Goal: Task Accomplishment & Management: Use online tool/utility

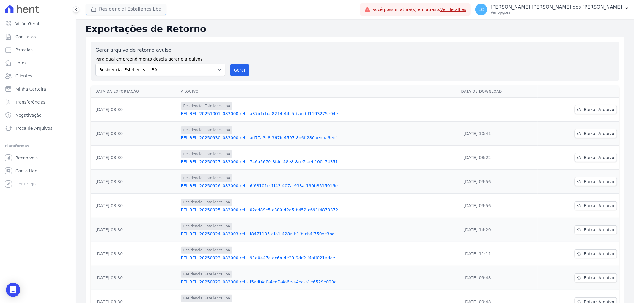
click at [126, 10] on button "Residencial Estellencs Lba" at bounding box center [126, 9] width 81 height 11
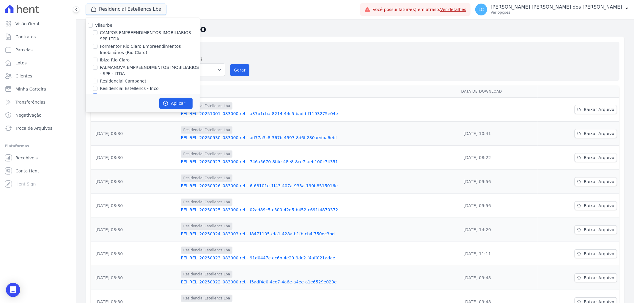
scroll to position [10, 0]
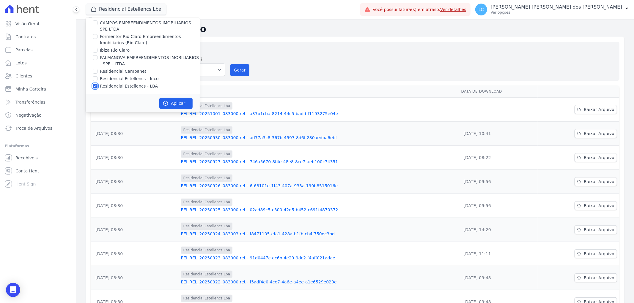
click at [94, 84] on input "Residencial Estellencs - LBA" at bounding box center [95, 86] width 5 height 5
checkbox input "false"
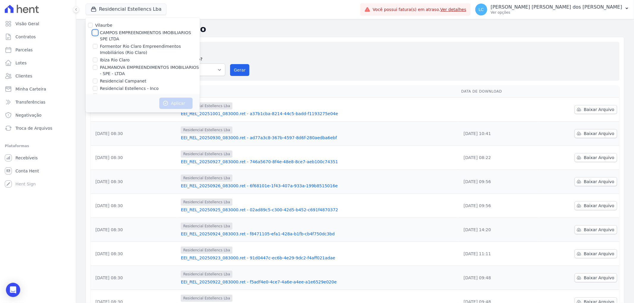
click at [96, 32] on input "CAMPOS EMPREENDIMENTOS IMOBILIARIOS SPE LTDA" at bounding box center [95, 32] width 5 height 5
checkbox input "true"
click at [167, 101] on icon "button" at bounding box center [166, 103] width 6 height 6
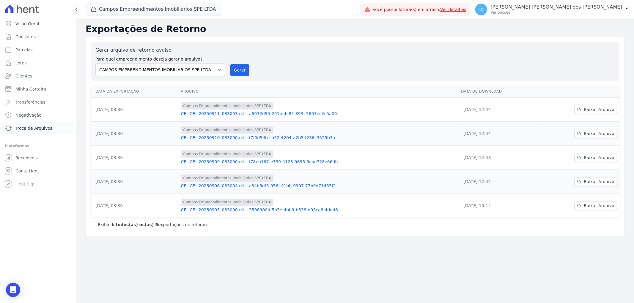
click at [27, 129] on span "Troca de Arquivos" at bounding box center [33, 128] width 37 height 6
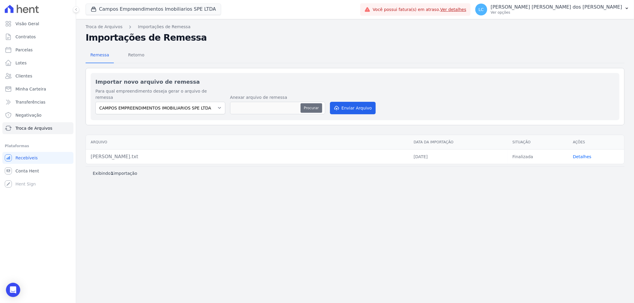
click at [310, 103] on button "Procurar" at bounding box center [310, 108] width 21 height 10
type input "[PERSON_NAME] (1).txt"
click at [361, 102] on button "Enviar Arquivo" at bounding box center [353, 108] width 46 height 12
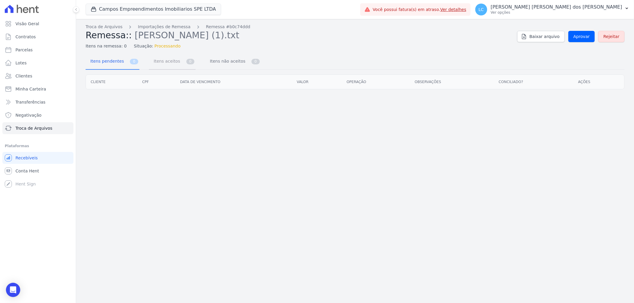
click at [159, 61] on span "Itens aceitos" at bounding box center [165, 61] width 31 height 12
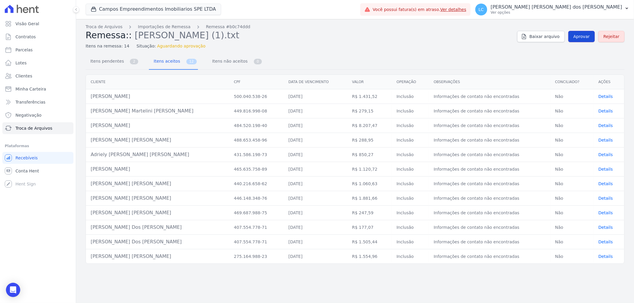
click at [582, 35] on span "Aprovar" at bounding box center [581, 37] width 16 height 6
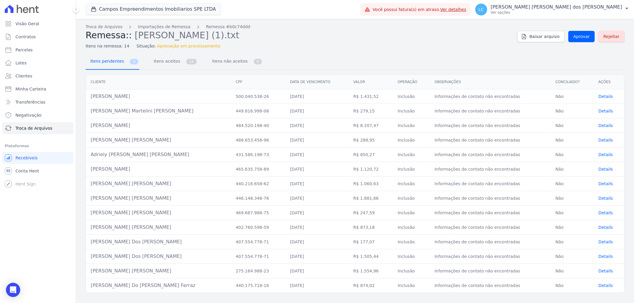
click at [117, 63] on span "Itens pendentes" at bounding box center [106, 61] width 38 height 12
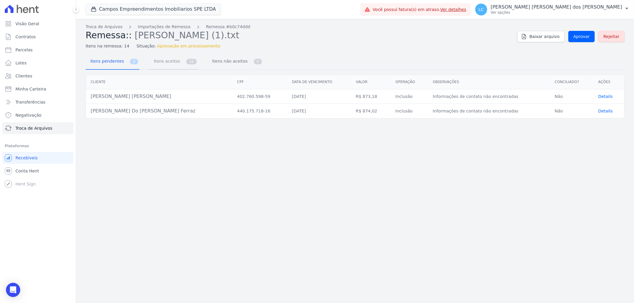
click at [151, 63] on span "Itens aceitos" at bounding box center [165, 61] width 31 height 12
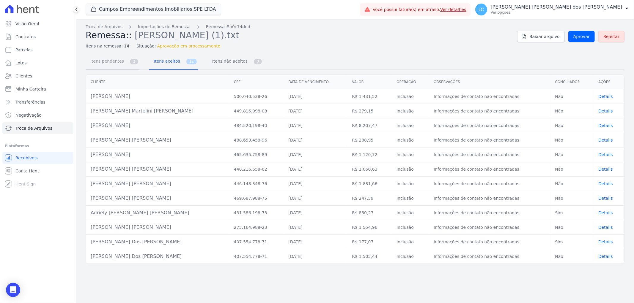
click at [110, 64] on span "Itens pendentes" at bounding box center [106, 61] width 38 height 12
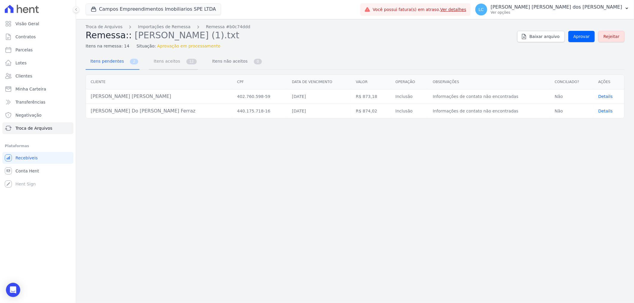
click at [158, 64] on span "Itens aceitos" at bounding box center [165, 61] width 31 height 12
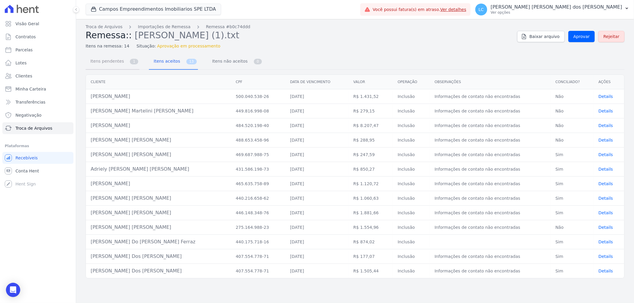
click at [113, 61] on span "Itens pendentes" at bounding box center [106, 61] width 38 height 12
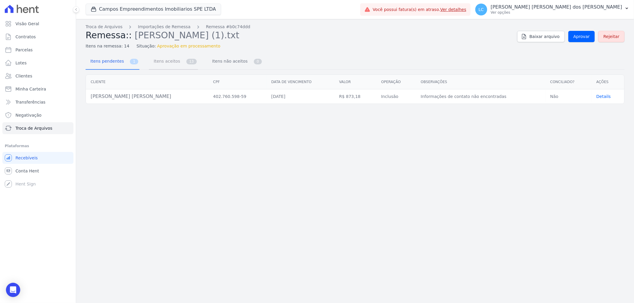
click at [156, 61] on span "Itens aceitos" at bounding box center [165, 61] width 31 height 12
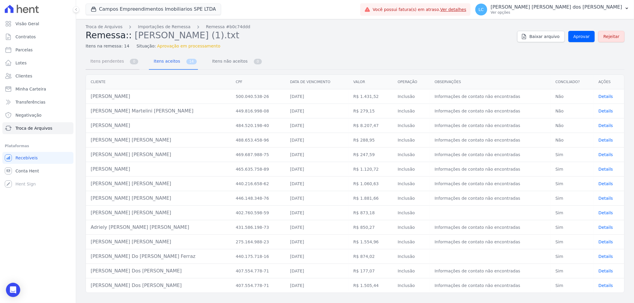
click at [114, 59] on span "Itens pendentes" at bounding box center [106, 61] width 38 height 12
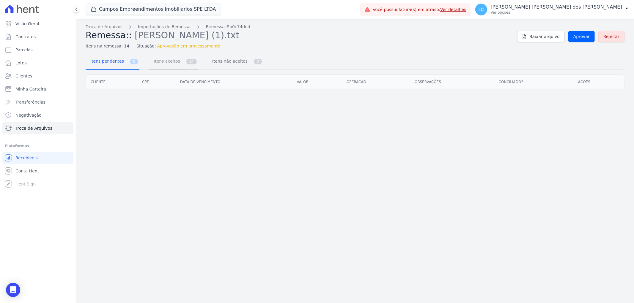
click at [168, 63] on span "Itens aceitos" at bounding box center [165, 61] width 31 height 12
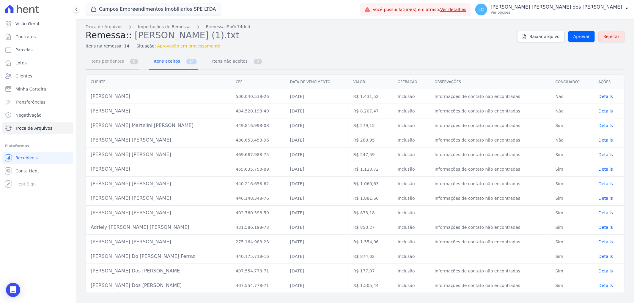
click at [100, 57] on span "Itens pendentes" at bounding box center [106, 61] width 38 height 12
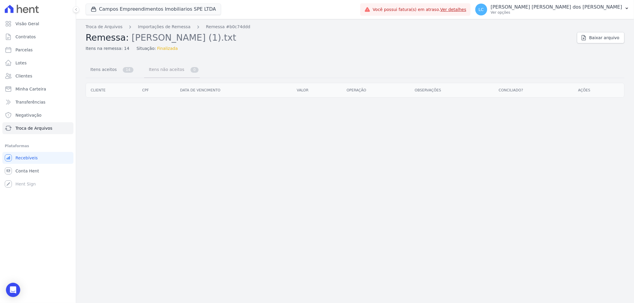
click at [156, 70] on span "Itens não aceitos" at bounding box center [165, 70] width 40 height 12
click at [118, 70] on link "Itens aceitos 14" at bounding box center [110, 70] width 49 height 16
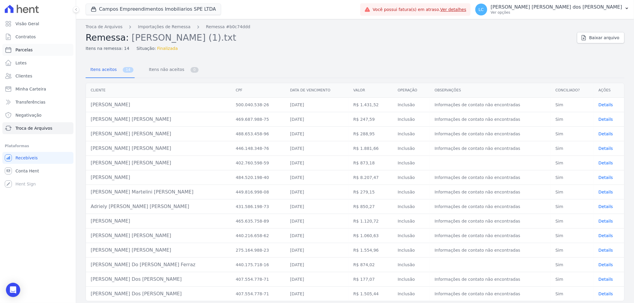
click at [33, 46] on link "Parcelas" at bounding box center [37, 50] width 71 height 12
select select
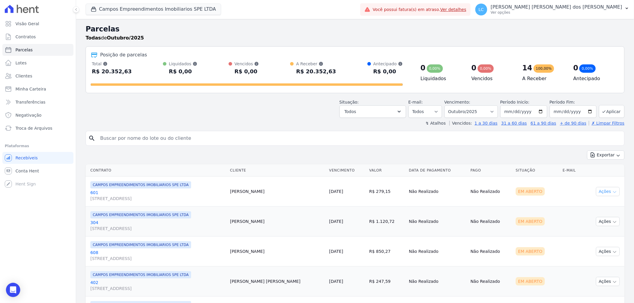
click at [612, 193] on button "Ações" at bounding box center [608, 191] width 24 height 9
click at [517, 191] on div "Em Aberto" at bounding box center [529, 191] width 29 height 8
click at [111, 8] on button "Campos Empreendimentos Imobiliarios SPE LTDA" at bounding box center [153, 9] width 135 height 11
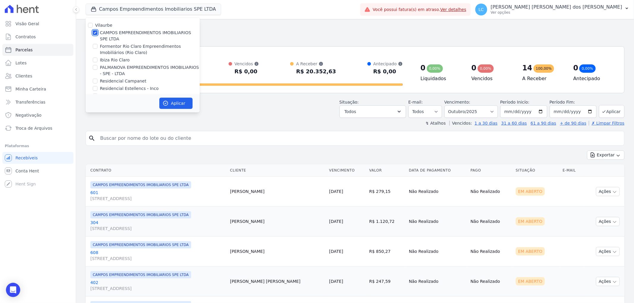
click at [96, 32] on input "CAMPOS EMPREENDIMENTOS IMOBILIARIOS SPE LTDA" at bounding box center [95, 32] width 5 height 5
checkbox input "false"
click at [96, 61] on input "Ibiza Rio Claro" at bounding box center [95, 60] width 5 height 5
checkbox input "true"
click at [185, 103] on button "Aplicar" at bounding box center [175, 103] width 33 height 11
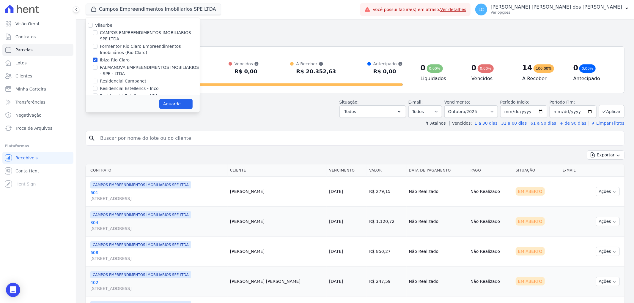
select select
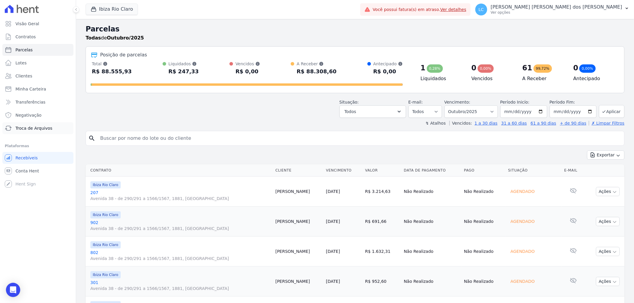
click at [15, 129] on span "Troca de Arquivos" at bounding box center [33, 128] width 37 height 6
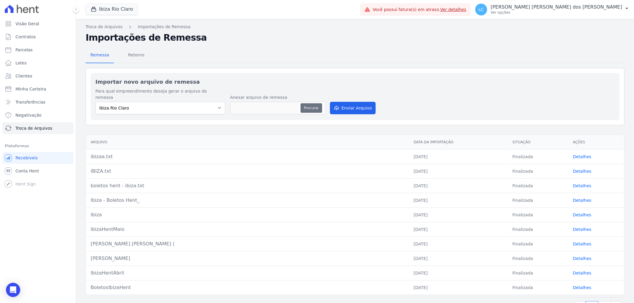
click at [319, 104] on button "Procurar" at bounding box center [310, 108] width 21 height 10
type input "ibiza - hent.txt"
click at [344, 102] on button "Enviar Arquivo" at bounding box center [353, 108] width 46 height 12
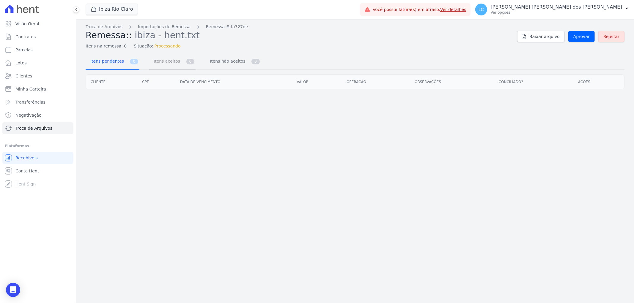
click at [171, 63] on span "Itens aceitos" at bounding box center [165, 61] width 31 height 12
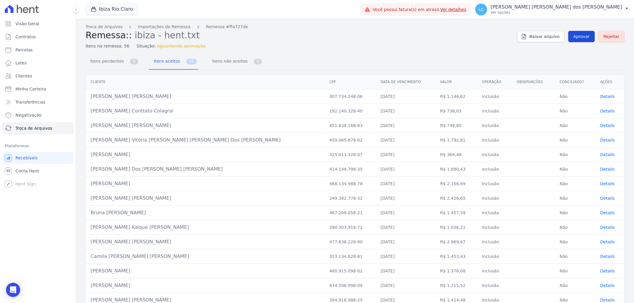
click at [576, 36] on span "Aprovar" at bounding box center [581, 37] width 16 height 6
click at [115, 60] on span "Itens pendentes" at bounding box center [106, 61] width 38 height 12
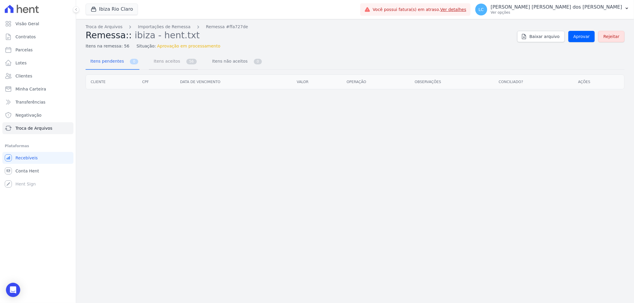
click at [161, 61] on span "Itens aceitos" at bounding box center [165, 61] width 31 height 12
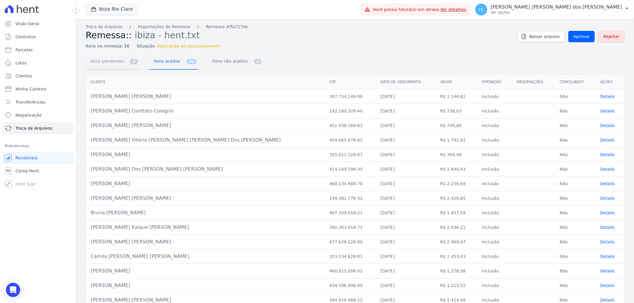
click at [105, 57] on span "Itens pendentes" at bounding box center [106, 61] width 38 height 12
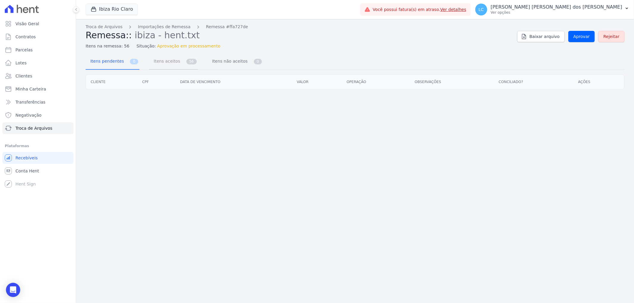
click at [172, 65] on span "Itens aceitos" at bounding box center [165, 61] width 31 height 12
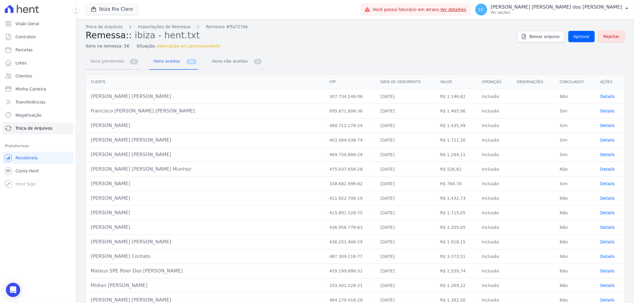
click at [96, 59] on span "Itens pendentes" at bounding box center [106, 61] width 38 height 12
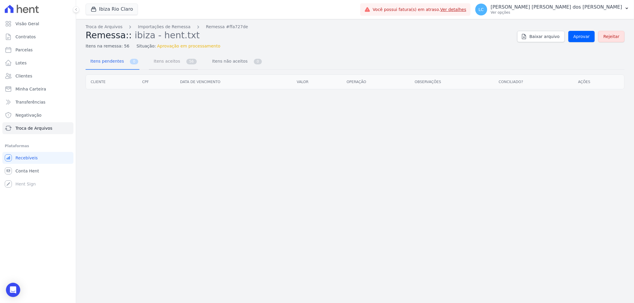
click at [165, 64] on span "Itens aceitos" at bounding box center [165, 61] width 31 height 12
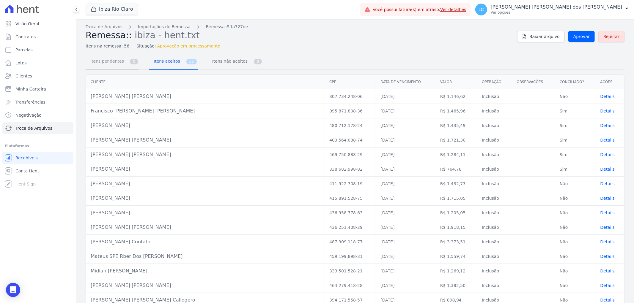
click at [112, 60] on span "Itens pendentes" at bounding box center [106, 61] width 38 height 12
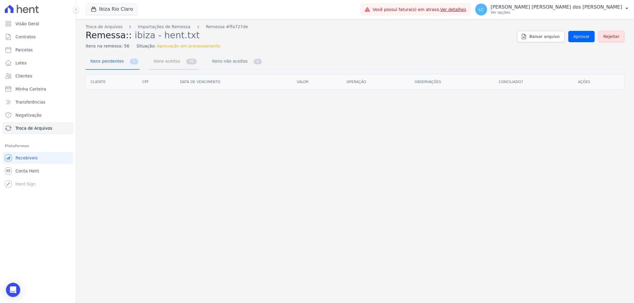
click at [159, 60] on span "Itens aceitos" at bounding box center [165, 61] width 31 height 12
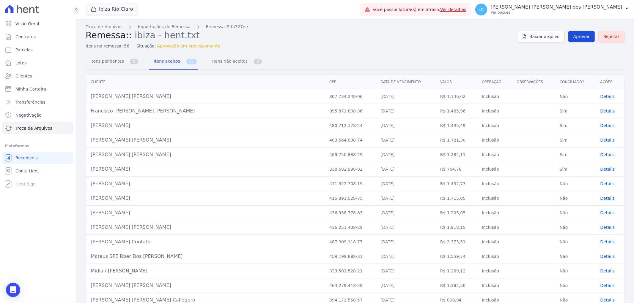
click at [575, 34] on span "Aprovar" at bounding box center [581, 37] width 16 height 6
click at [158, 63] on span "Itens aceitos" at bounding box center [165, 61] width 31 height 12
click at [106, 57] on span "Itens pendentes" at bounding box center [106, 61] width 38 height 12
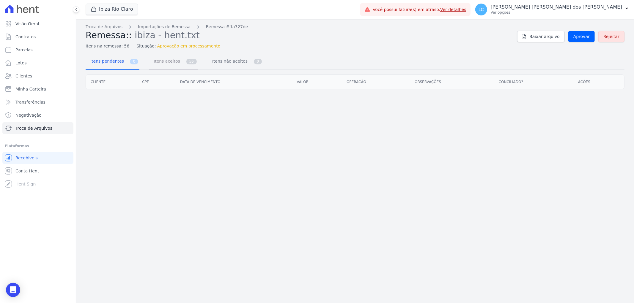
click at [155, 61] on span "Itens aceitos" at bounding box center [165, 61] width 31 height 12
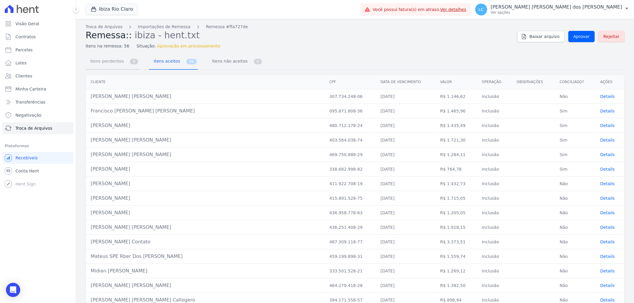
click at [106, 61] on span "Itens pendentes" at bounding box center [106, 61] width 38 height 12
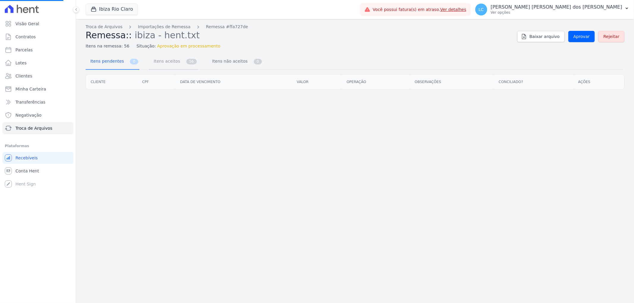
click at [169, 61] on span "Itens aceitos" at bounding box center [165, 61] width 31 height 12
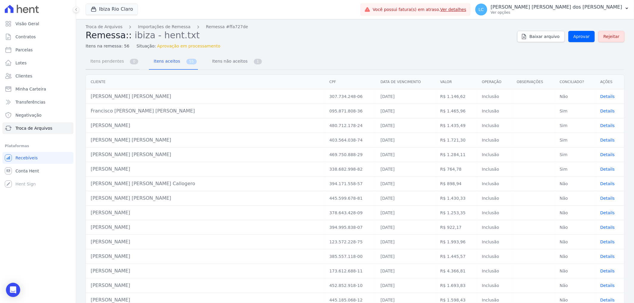
click at [97, 58] on span "Itens pendentes" at bounding box center [106, 61] width 38 height 12
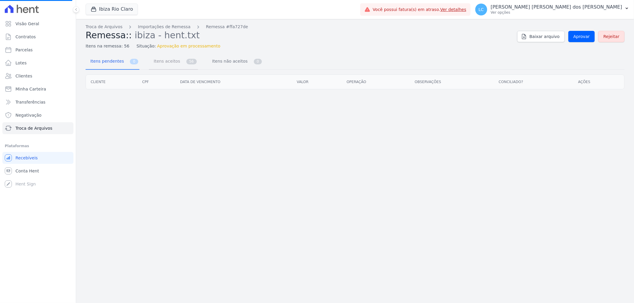
click at [162, 63] on span "Itens aceitos" at bounding box center [165, 61] width 31 height 12
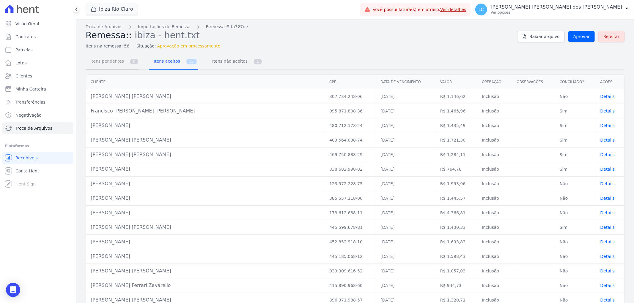
click at [103, 63] on span "Itens pendentes" at bounding box center [106, 61] width 38 height 12
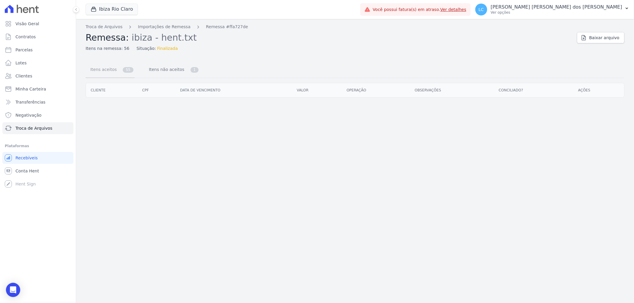
click at [116, 72] on link "Itens aceitos 55" at bounding box center [110, 70] width 49 height 16
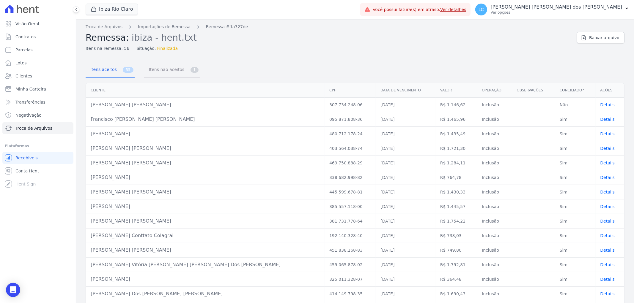
click at [153, 72] on span "Itens não aceitos" at bounding box center [165, 70] width 40 height 12
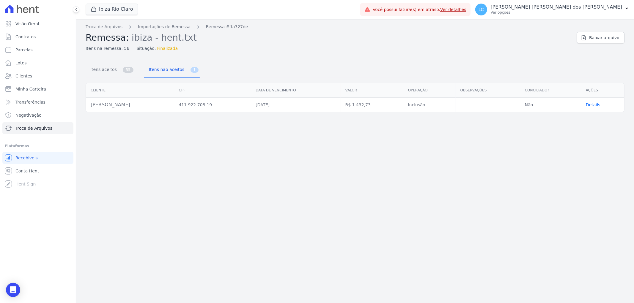
click at [594, 104] on span "Details" at bounding box center [593, 104] width 15 height 5
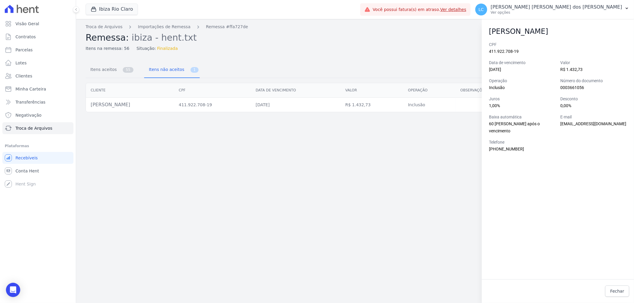
click at [605, 292] on div "Fechar" at bounding box center [558, 291] width 152 height 21
click at [611, 288] on link "Fechar" at bounding box center [617, 291] width 24 height 11
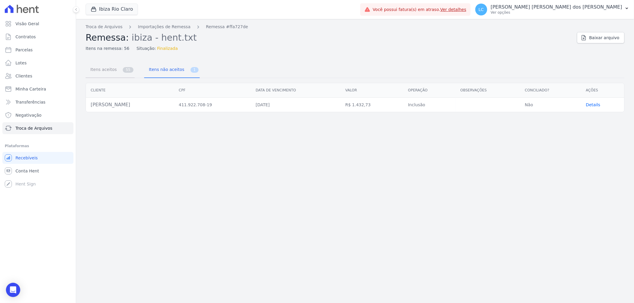
click at [119, 66] on link "Itens aceitos 55" at bounding box center [110, 70] width 49 height 16
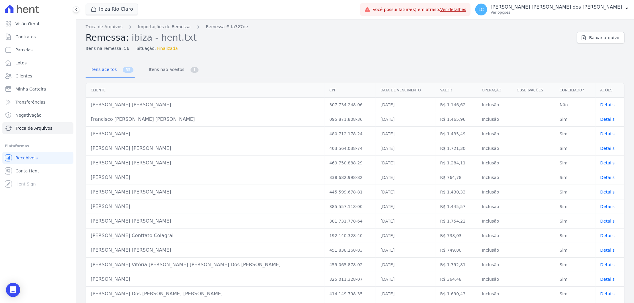
click at [466, 8] on link "Ver detalhes" at bounding box center [453, 9] width 26 height 5
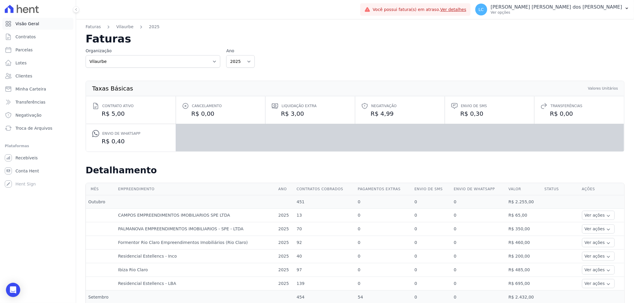
click at [43, 22] on link "Visão Geral" at bounding box center [37, 24] width 71 height 12
